Goal: Task Accomplishment & Management: Manage account settings

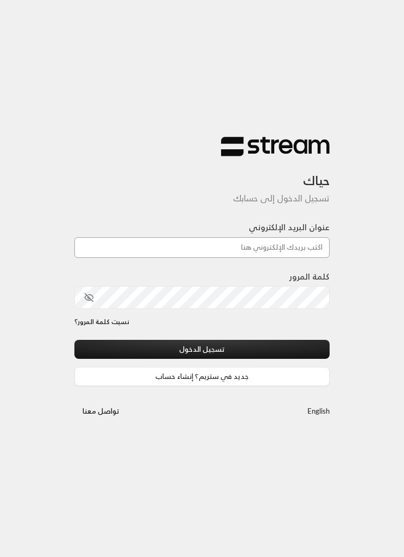
click at [290, 252] on input "عنوان البريد الإلكتروني" at bounding box center [201, 247] width 255 height 21
paste input "[EMAIL_ADDRESS][DOMAIN_NAME]"
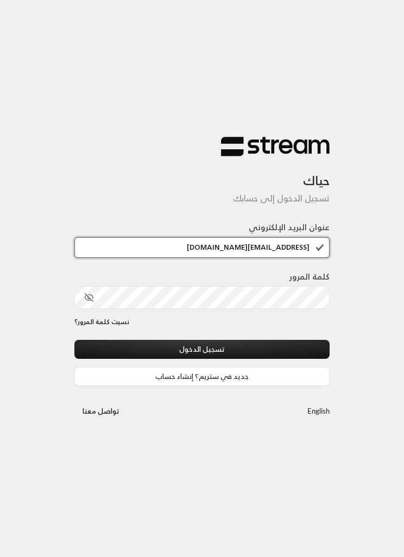
type input "[EMAIL_ADDRESS][DOMAIN_NAME]"
click at [249, 344] on button "تسجيل الدخول" at bounding box center [201, 349] width 255 height 19
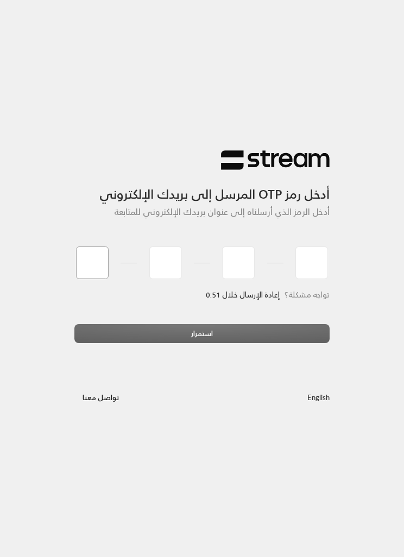
click at [87, 252] on input "tel" at bounding box center [92, 262] width 33 height 33
type input "9"
type input "4"
type input "1"
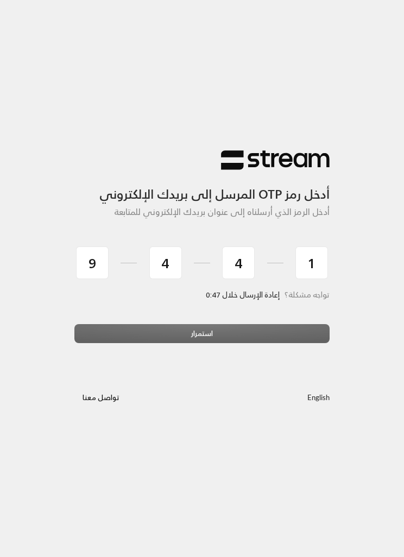
click at [205, 326] on div "استمرار" at bounding box center [201, 337] width 255 height 27
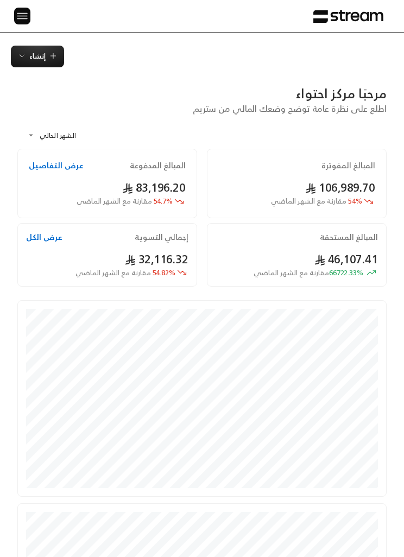
click at [20, 21] on img at bounding box center [22, 16] width 13 height 14
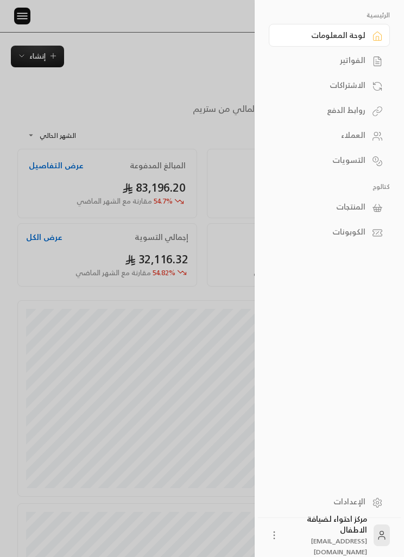
click at [359, 61] on div "الفواتير" at bounding box center [323, 60] width 83 height 11
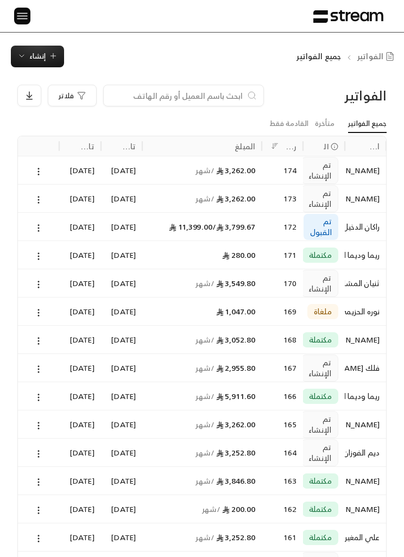
click at [43, 167] on icon at bounding box center [39, 172] width 10 height 10
click at [36, 400] on div at bounding box center [202, 278] width 404 height 557
click at [43, 425] on icon at bounding box center [39, 426] width 10 height 10
click at [47, 452] on li "عرض" at bounding box center [50, 453] width 26 height 18
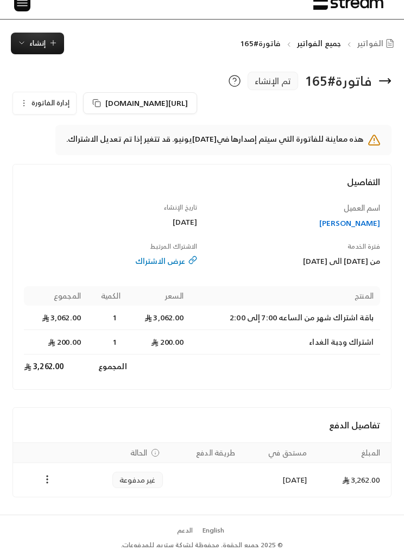
scroll to position [2, 0]
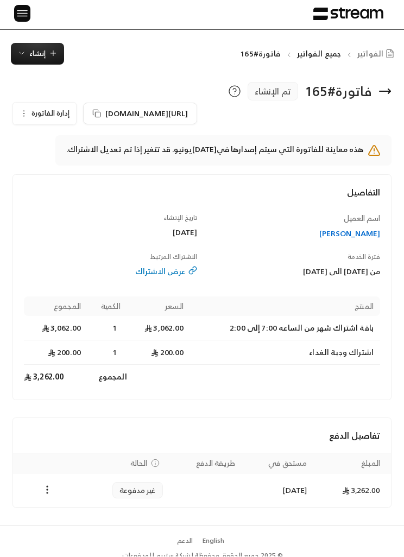
click at [20, 106] on button "إدارة الفاتورة" at bounding box center [44, 114] width 63 height 22
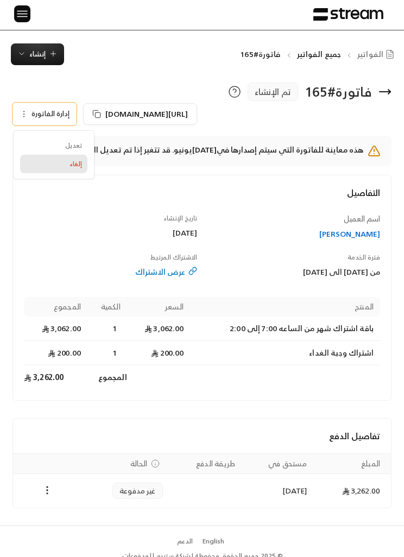
click at [59, 167] on link "إلغاء" at bounding box center [53, 164] width 67 height 18
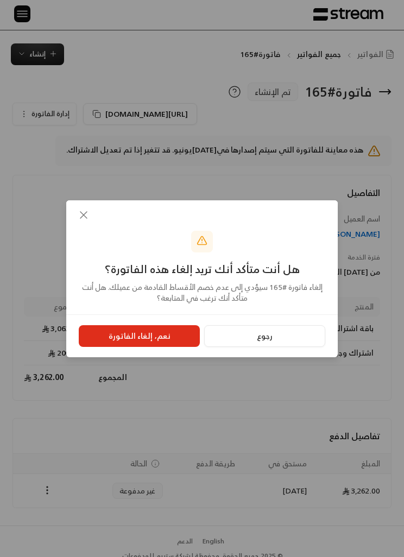
click at [128, 347] on button "نعم، إلغاء الفاتورة" at bounding box center [139, 336] width 121 height 22
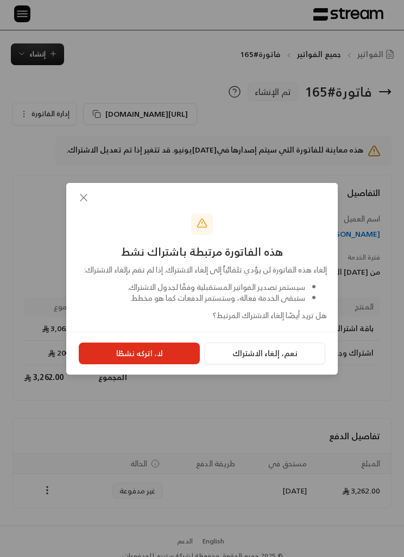
click at [241, 364] on button "نعم، إلغاء الاشتراك" at bounding box center [264, 354] width 121 height 22
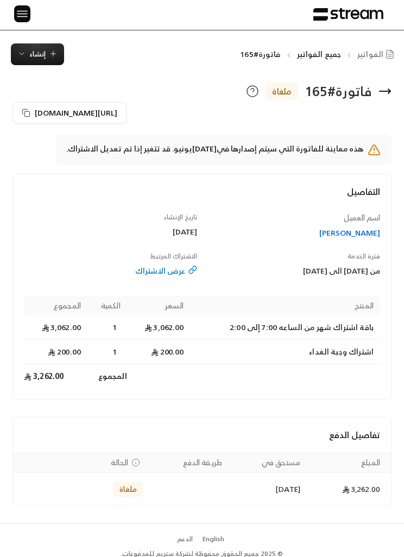
scroll to position [0, 0]
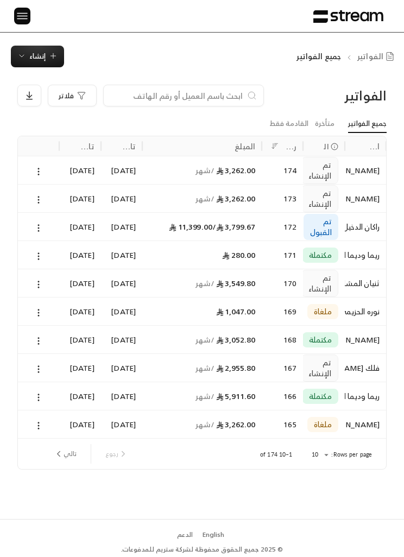
click at [17, 22] on img at bounding box center [22, 16] width 13 height 14
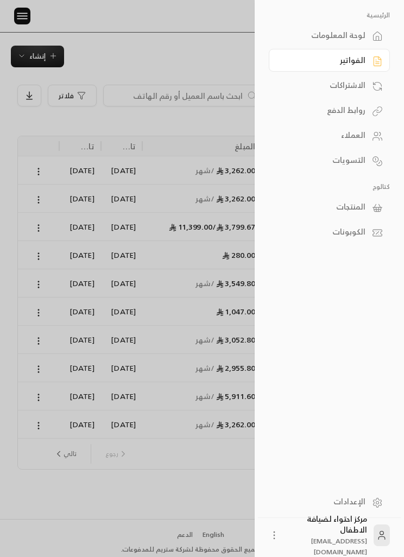
click at [307, 60] on div "الفواتير" at bounding box center [323, 60] width 83 height 11
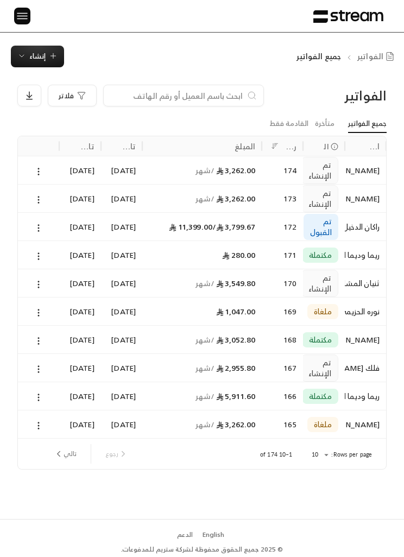
click at [59, 448] on button "تالي" at bounding box center [64, 454] width 31 height 18
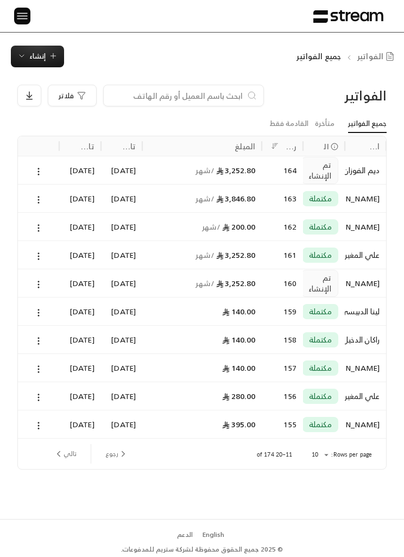
click at [66, 199] on div "[DATE]" at bounding box center [80, 199] width 28 height 28
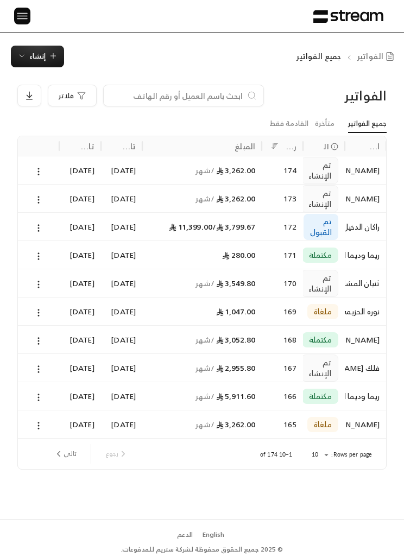
click at [172, 100] on input at bounding box center [176, 96] width 132 height 12
type input "نوف"
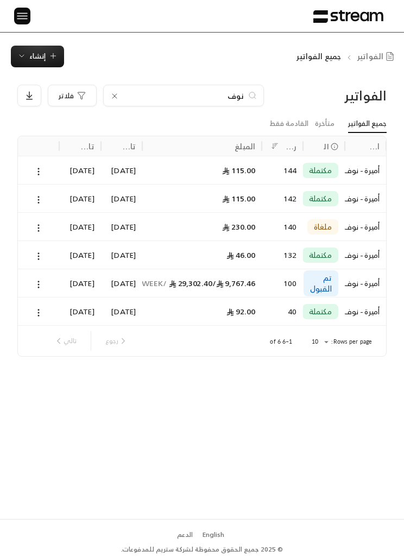
click at [69, 282] on div "[DATE]" at bounding box center [80, 283] width 28 height 28
click at [148, 92] on input "نوف" at bounding box center [183, 96] width 121 height 12
click at [151, 93] on input "نوف" at bounding box center [183, 96] width 121 height 12
type input "ن"
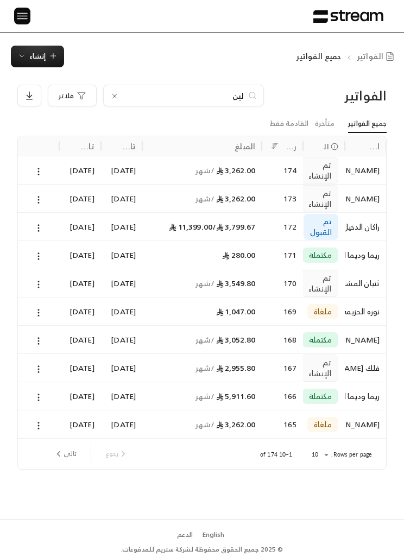
type input "لينا"
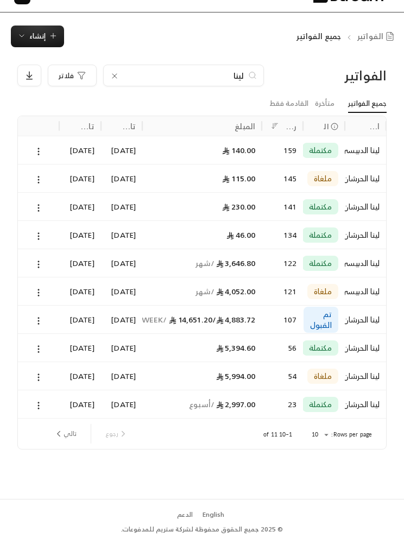
click at [66, 326] on div "[DATE]" at bounding box center [80, 340] width 28 height 28
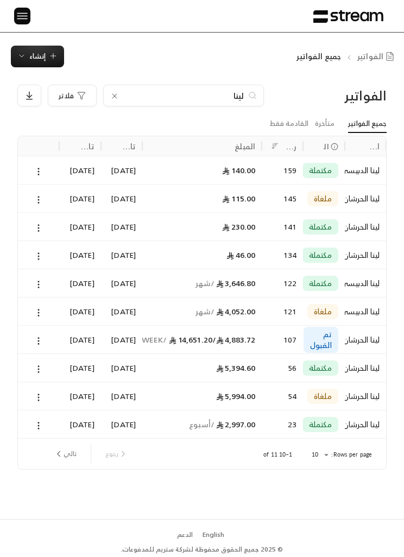
click at [155, 99] on input "لينا" at bounding box center [183, 96] width 121 height 12
click at [154, 99] on input "لينا" at bounding box center [183, 96] width 121 height 12
click at [153, 94] on input "لينا" at bounding box center [183, 96] width 121 height 12
click at [111, 98] on icon at bounding box center [114, 96] width 9 height 9
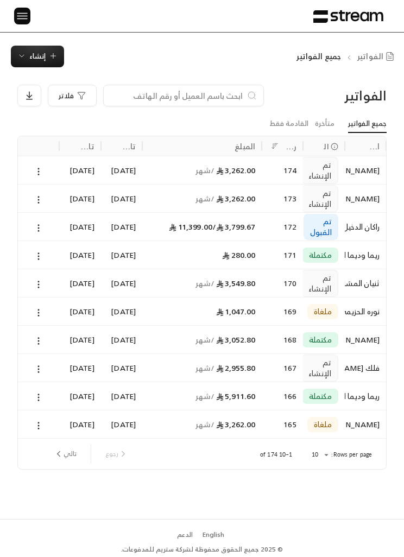
click at [138, 94] on input at bounding box center [176, 96] width 132 height 12
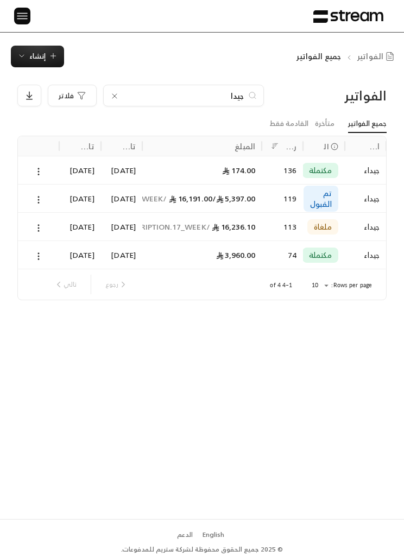
type input "جيدا"
click at [39, 203] on circle at bounding box center [38, 203] width 1 height 1
click at [45, 230] on li "عرض" at bounding box center [50, 227] width 26 height 18
click at [162, 85] on div "جيدا" at bounding box center [183, 96] width 161 height 22
click at [157, 91] on input "جيدا" at bounding box center [183, 96] width 121 height 12
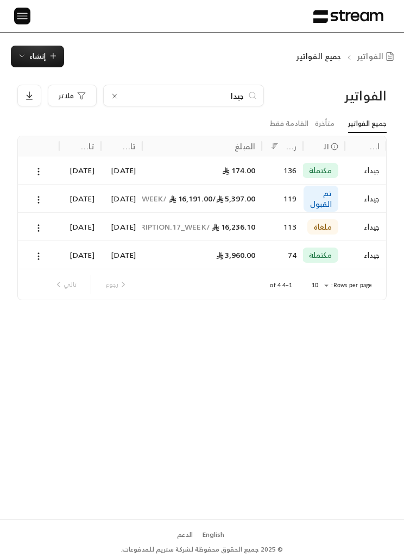
click at [156, 91] on input "جيدا" at bounding box center [183, 96] width 121 height 12
click at [117, 93] on icon at bounding box center [114, 96] width 9 height 9
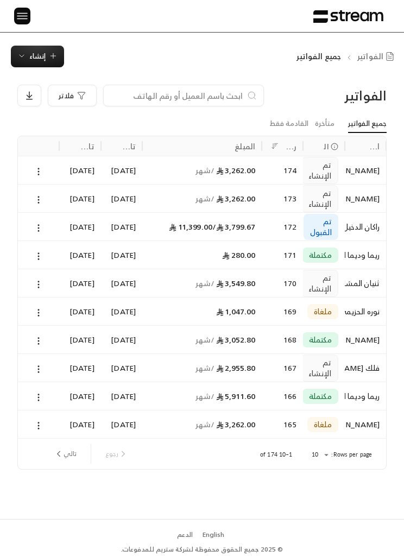
click at [164, 91] on input at bounding box center [176, 96] width 132 height 12
type input "علي"
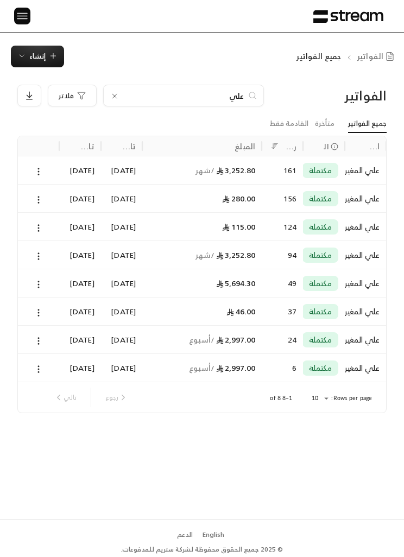
click at [66, 166] on div "[DATE]" at bounding box center [80, 170] width 28 height 28
click at [159, 84] on div "الفواتير علي فلاتر جميع الفواتير متأخرة القادمة فقط اسم العميل الحالة رقم الفات…" at bounding box center [202, 293] width 404 height 452
click at [163, 96] on input "علي" at bounding box center [183, 96] width 121 height 12
click at [165, 99] on input "علي" at bounding box center [183, 96] width 121 height 12
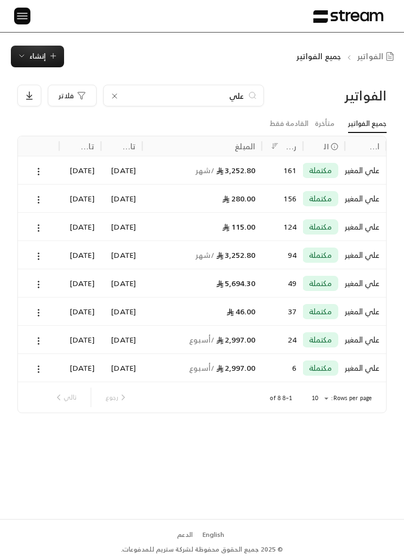
click at [165, 99] on input "علي" at bounding box center [183, 96] width 121 height 12
click at [152, 90] on input "علي" at bounding box center [183, 96] width 121 height 12
click at [112, 97] on icon at bounding box center [114, 96] width 9 height 9
click at [114, 100] on input at bounding box center [176, 96] width 132 height 12
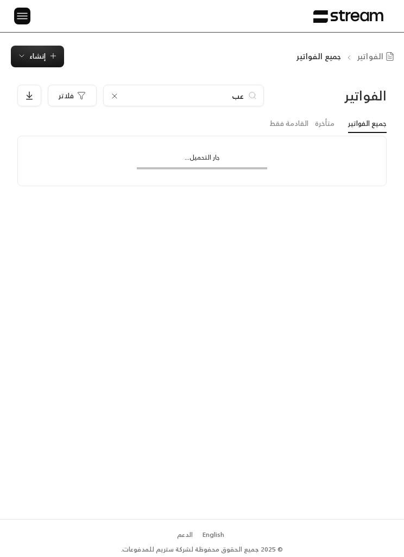
type input "ع"
type input "ر"
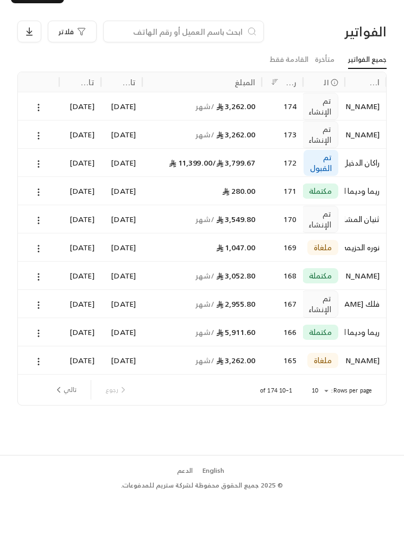
click at [38, 391] on button at bounding box center [39, 397] width 12 height 12
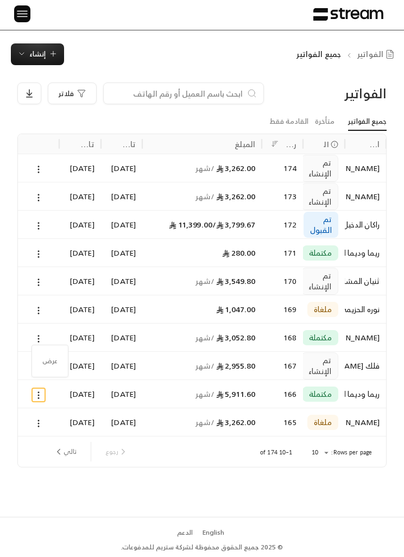
click at [58, 364] on li "عرض" at bounding box center [50, 361] width 26 height 18
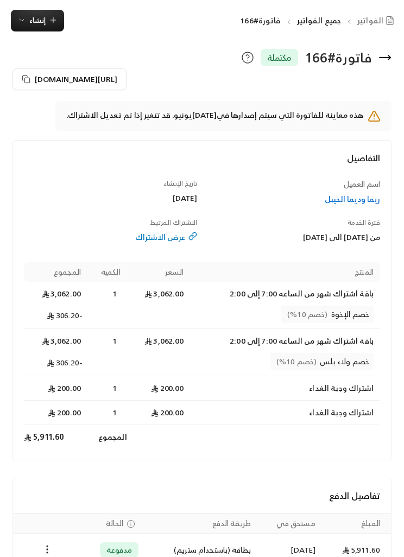
scroll to position [37, 0]
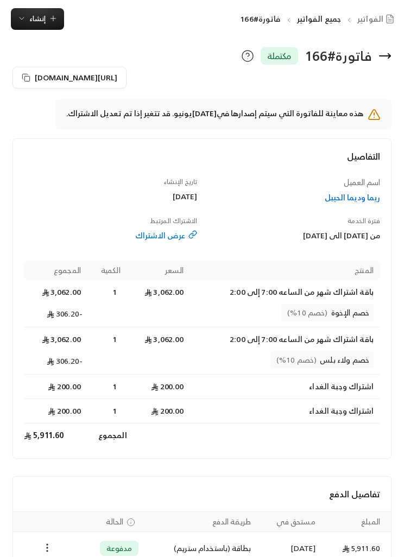
click at [42, 543] on icon "Payments" at bounding box center [47, 548] width 11 height 11
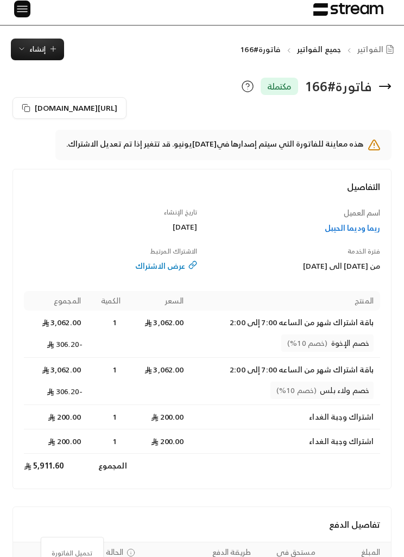
scroll to position [0, 0]
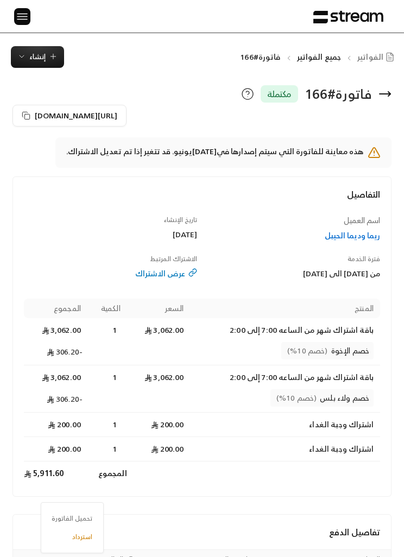
click at [21, 14] on div at bounding box center [202, 278] width 404 height 557
click at [21, 21] on img at bounding box center [22, 16] width 13 height 14
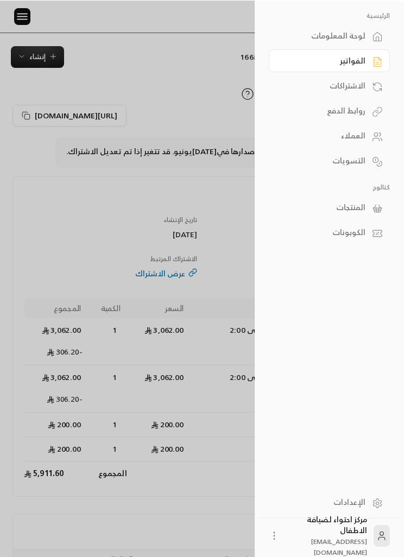
click at [319, 87] on div "الاشتراكات" at bounding box center [323, 85] width 83 height 11
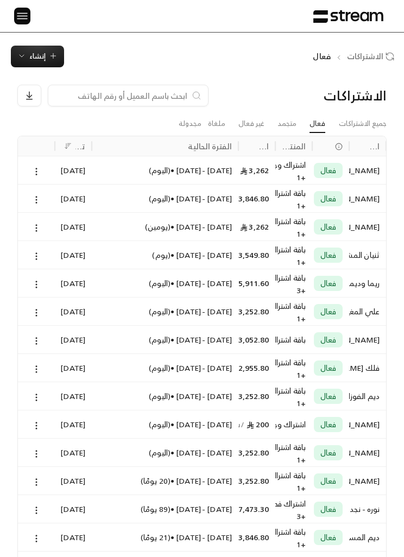
click at [117, 281] on div "[DATE] - [DATE] • ( [DATE] )" at bounding box center [165, 283] width 134 height 28
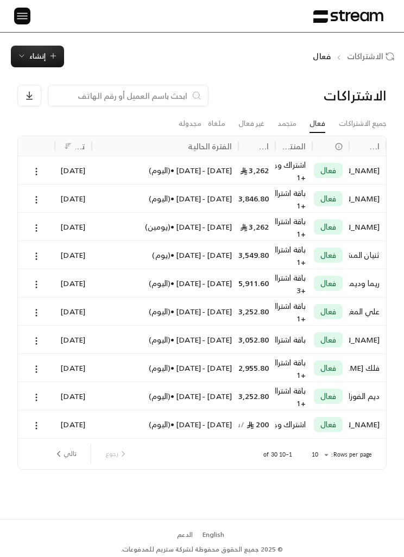
click at [353, 122] on link "جميع الاشتراكات" at bounding box center [363, 123] width 48 height 17
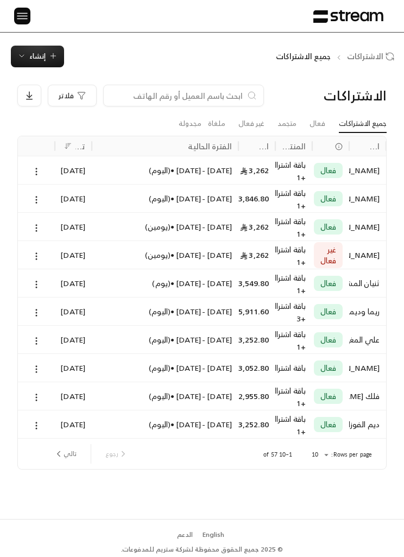
click at [127, 317] on div "[DATE] - [DATE] • ( [DATE] )" at bounding box center [165, 312] width 134 height 28
click at [193, 121] on link "مجدولة" at bounding box center [190, 123] width 23 height 17
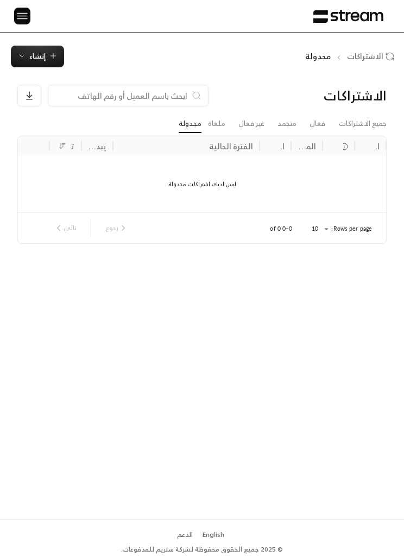
click at [223, 122] on link "ملغاة" at bounding box center [216, 123] width 17 height 17
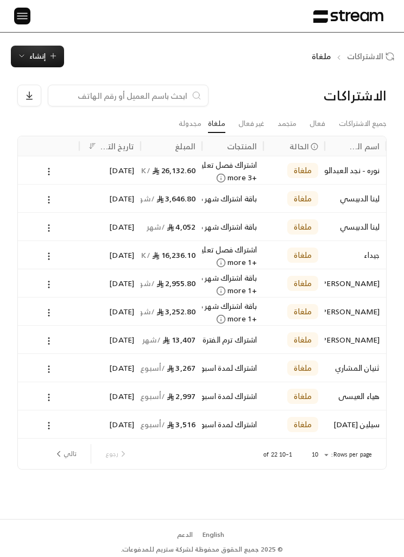
click at [324, 118] on link "فعال" at bounding box center [317, 123] width 16 height 17
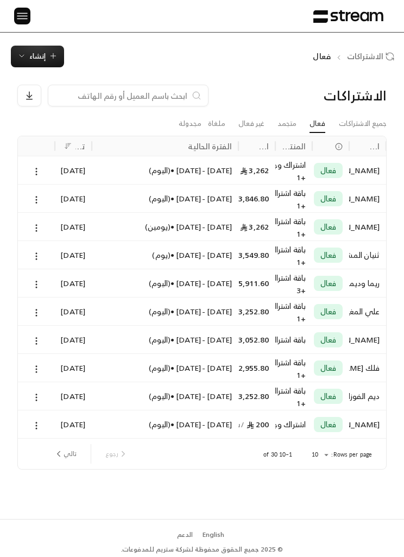
click at [369, 124] on link "جميع الاشتراكات" at bounding box center [363, 123] width 48 height 17
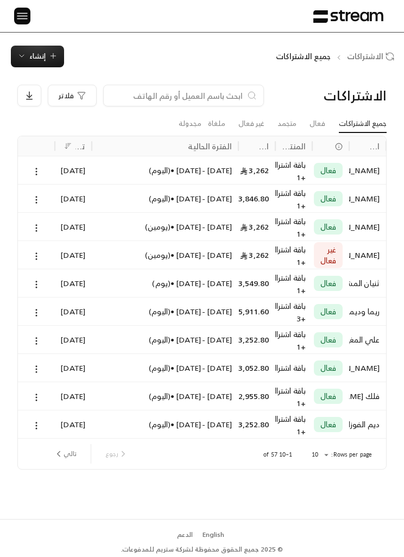
click at [20, 20] on img at bounding box center [22, 16] width 13 height 14
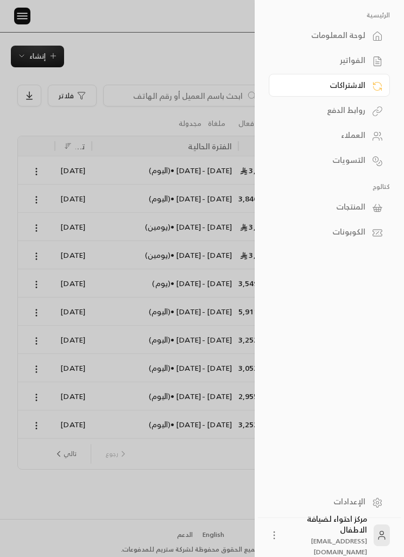
click at [355, 58] on div "الفواتير" at bounding box center [323, 60] width 83 height 11
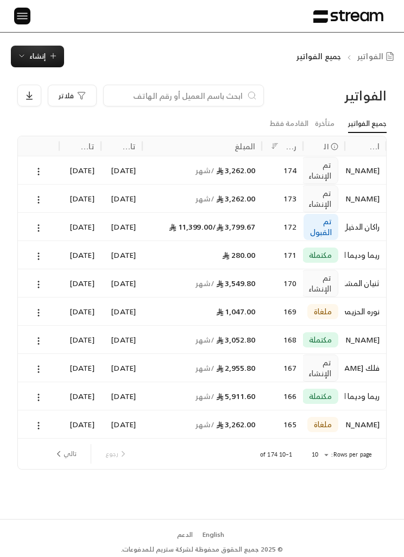
click at [74, 389] on div "[DATE]" at bounding box center [80, 396] width 28 height 28
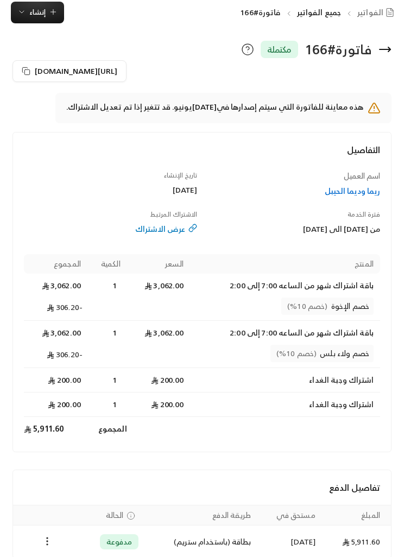
scroll to position [47, 0]
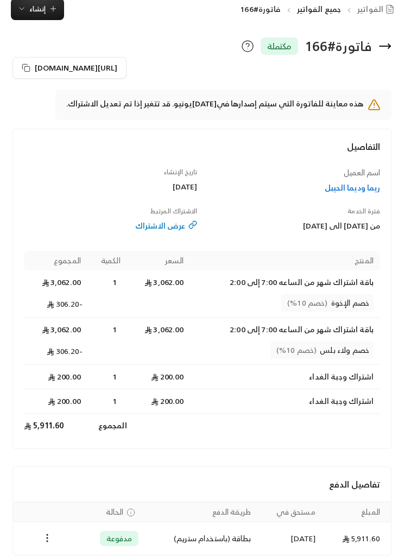
click at [62, 533] on div "Payments" at bounding box center [47, 539] width 55 height 13
click at [49, 533] on icon "Payments" at bounding box center [47, 538] width 11 height 11
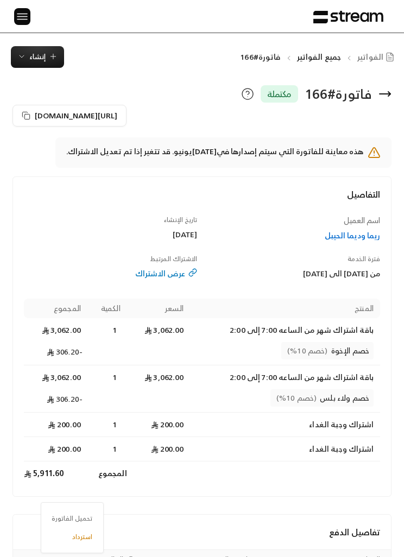
click at [170, 268] on div at bounding box center [202, 278] width 404 height 557
click at [170, 274] on div "عرض الاشتراك" at bounding box center [110, 273] width 173 height 11
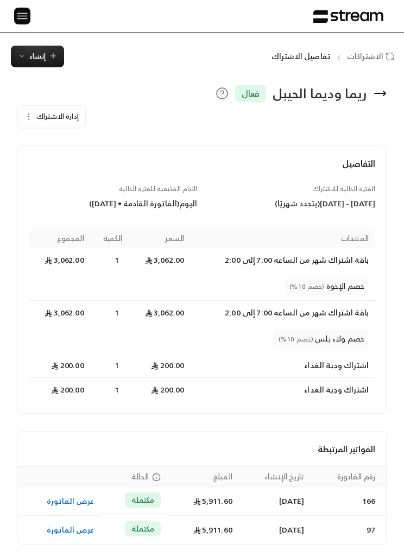
click at [45, 111] on span "إدارة الاشتراك" at bounding box center [57, 116] width 42 height 12
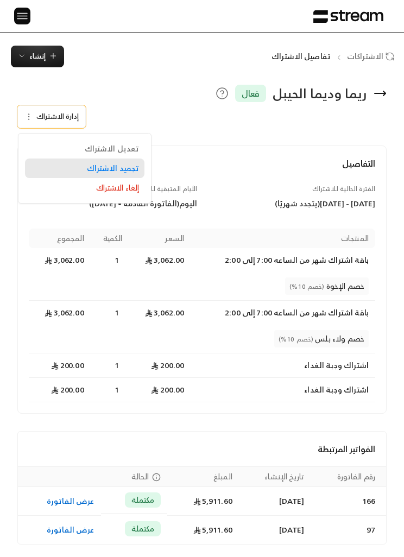
click at [123, 167] on span "تجميد الاشتراك" at bounding box center [113, 167] width 52 height 9
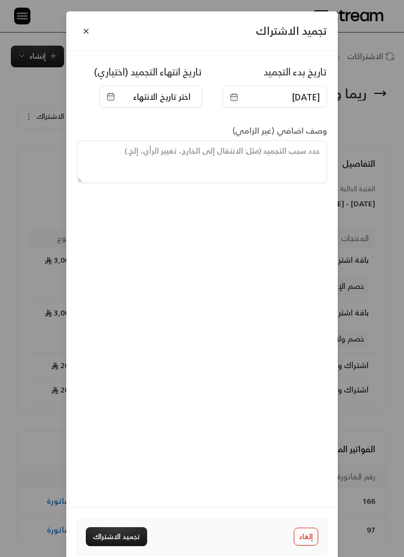
click at [233, 96] on icon "button" at bounding box center [234, 97] width 9 height 9
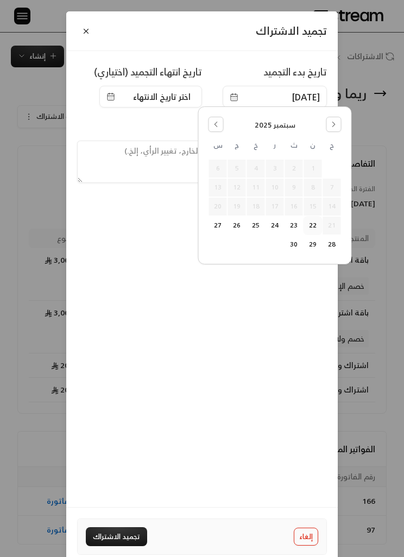
click at [151, 90] on span "اختر تاريخ الانتهاء" at bounding box center [162, 96] width 58 height 13
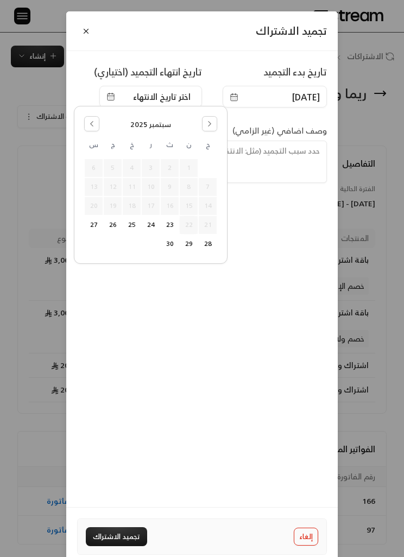
click at [170, 217] on button "23" at bounding box center [170, 225] width 18 height 18
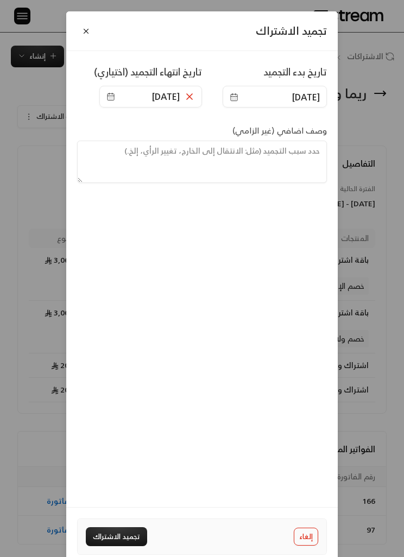
click at [110, 92] on span "[DATE]" at bounding box center [145, 96] width 78 height 13
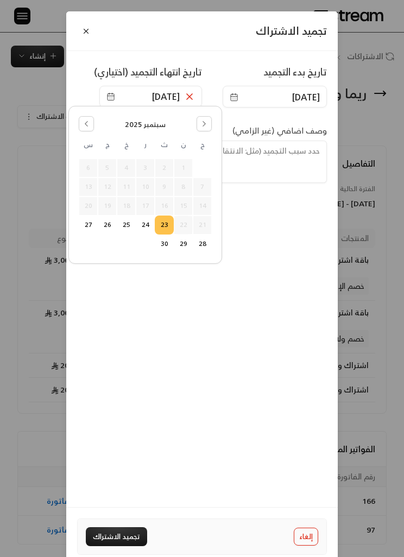
click at [82, 120] on button "Go to the Previous Month" at bounding box center [86, 123] width 15 height 15
click at [198, 118] on button "Go to the Next Month" at bounding box center [204, 123] width 15 height 15
click at [90, 182] on button "11" at bounding box center [88, 187] width 18 height 18
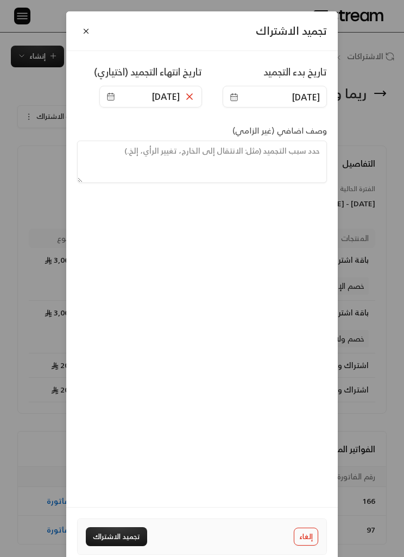
click at [166, 90] on span "[DATE]" at bounding box center [166, 96] width 28 height 13
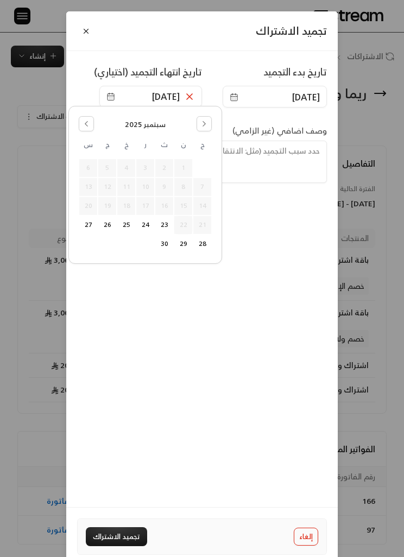
click at [200, 120] on button "Go to the Next Month" at bounding box center [204, 123] width 15 height 15
click at [141, 185] on button "8" at bounding box center [145, 187] width 18 height 18
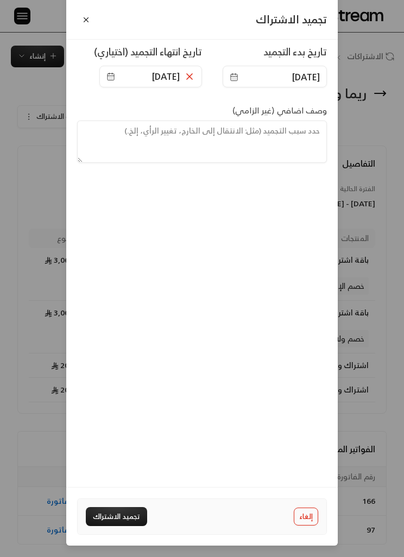
scroll to position [55, 0]
click at [267, 121] on textarea at bounding box center [202, 142] width 250 height 42
type textarea "ت"
type textarea "س"
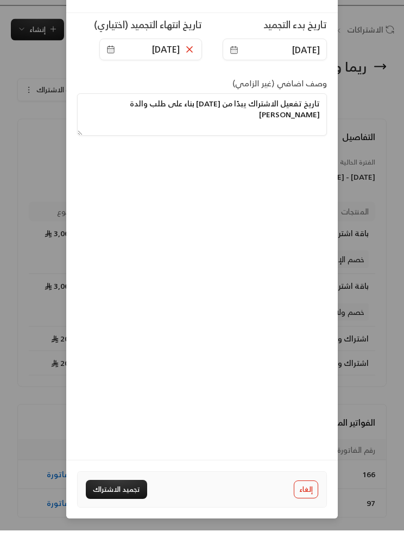
type textarea "تاريخ تفعيل الاشتراك يبدًا من [DATE] بناء على طلب والدة [PERSON_NAME]"
click at [255, 314] on div "تاريخ بدء التجميد [DATE] تاريخ انتهاء التجميد (اختياري) [DATE] وصف اضافي (غير ا…" at bounding box center [201, 259] width 271 height 456
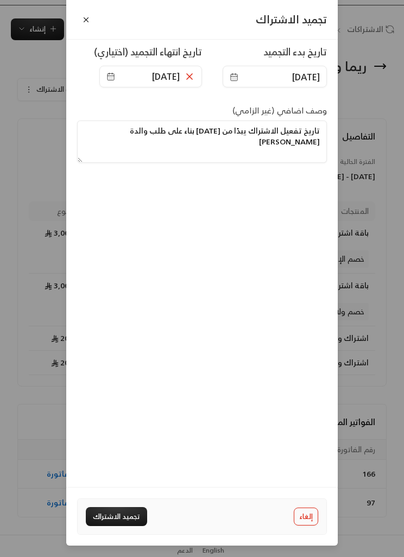
click at [124, 515] on button "تجميد الاشتراك" at bounding box center [116, 516] width 61 height 19
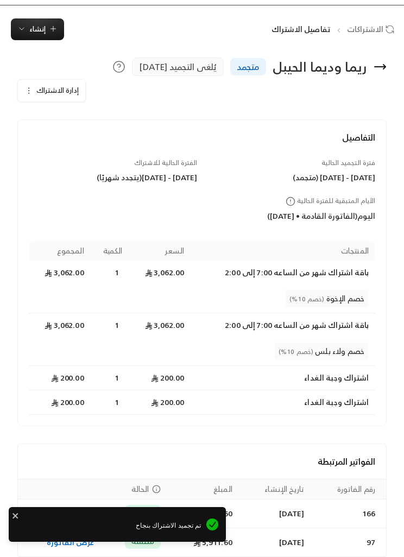
scroll to position [0, 0]
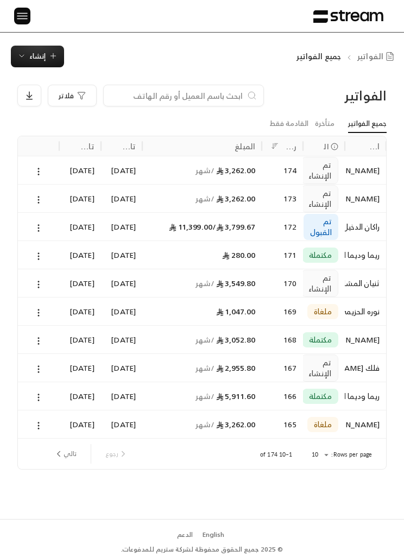
click at [232, 98] on input at bounding box center [176, 96] width 132 height 12
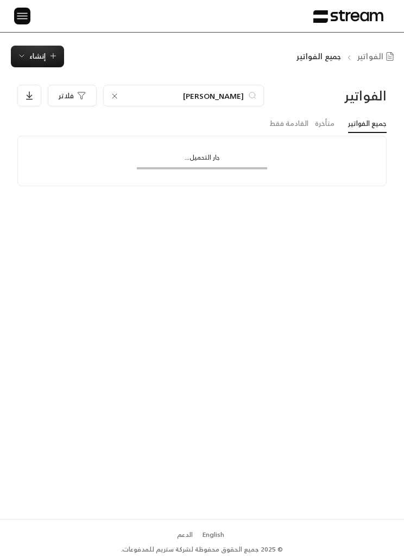
type input "[PERSON_NAME]"
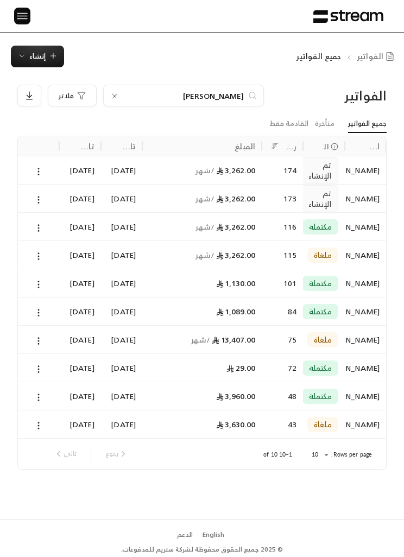
click at [54, 222] on div at bounding box center [38, 226] width 41 height 28
click at [40, 193] on button at bounding box center [39, 199] width 12 height 12
click at [49, 222] on li "عرض" at bounding box center [50, 227] width 26 height 18
click at [30, 159] on div at bounding box center [38, 170] width 28 height 28
click at [34, 197] on icon at bounding box center [39, 200] width 10 height 10
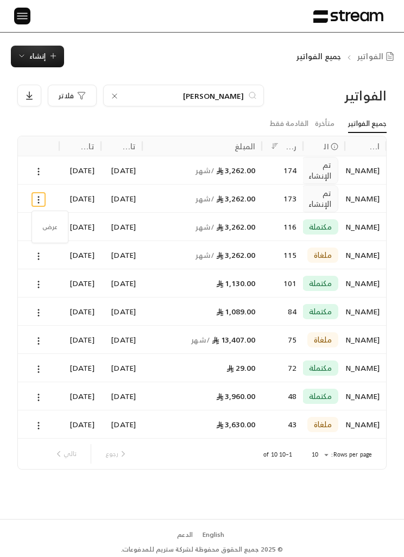
click at [55, 225] on li "عرض" at bounding box center [50, 227] width 26 height 18
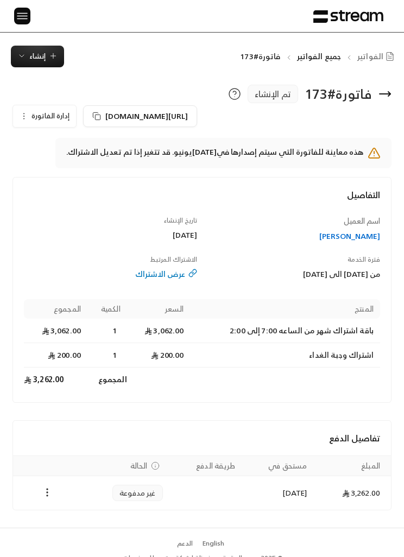
click at [28, 116] on icon "button" at bounding box center [24, 116] width 9 height 9
click at [73, 162] on span "إلغاء" at bounding box center [76, 166] width 12 height 8
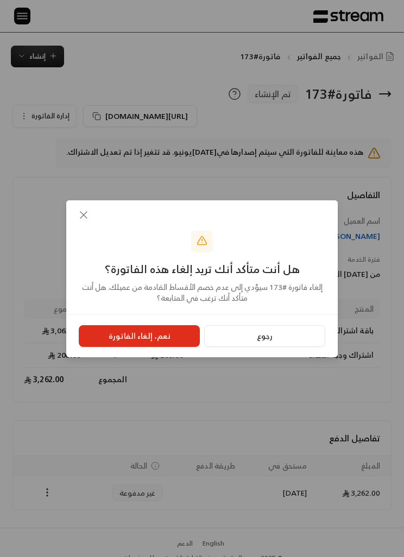
click at [149, 328] on button "نعم، إلغاء الفاتورة" at bounding box center [139, 336] width 121 height 22
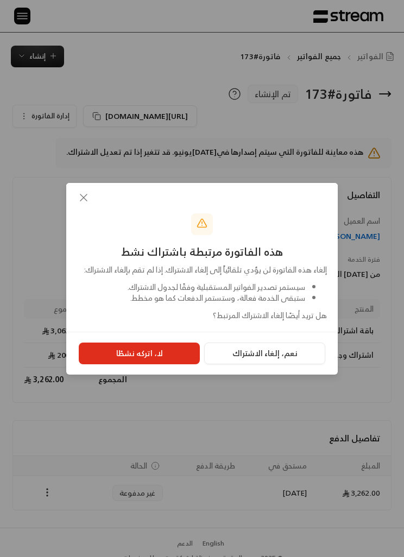
click at [246, 352] on button "نعم، إلغاء الاشتراك" at bounding box center [264, 354] width 121 height 22
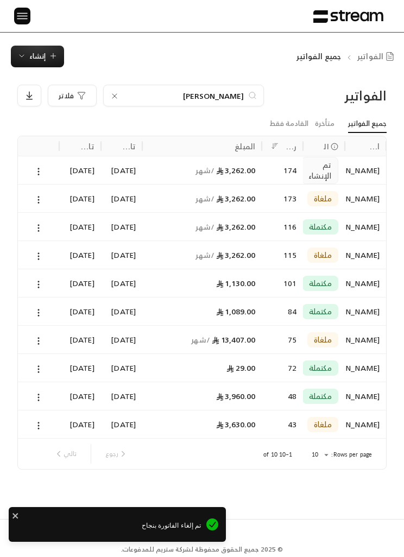
click at [58, 170] on div at bounding box center [38, 170] width 41 height 28
